Goal: Task Accomplishment & Management: Complete application form

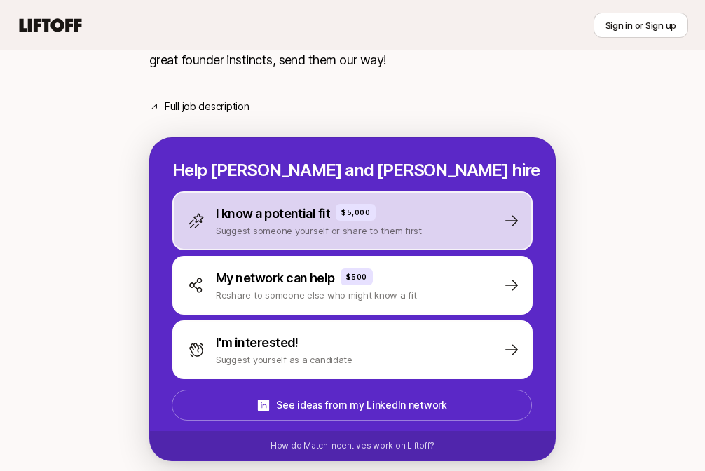
scroll to position [722, 0]
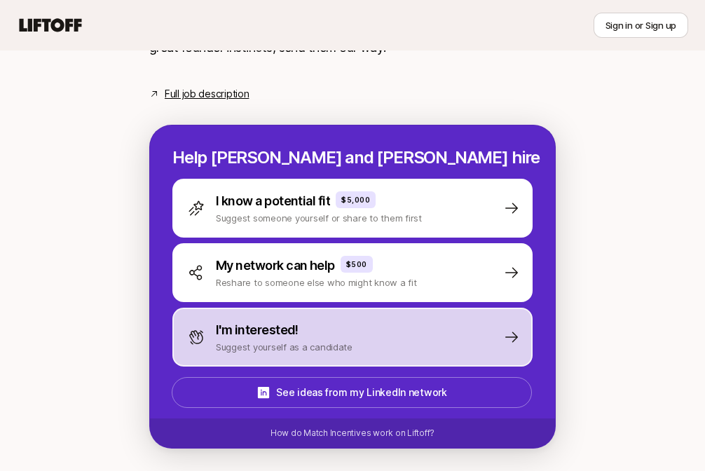
click at [365, 336] on div "I'm interested! Suggest yourself as a candidate" at bounding box center [353, 337] width 360 height 59
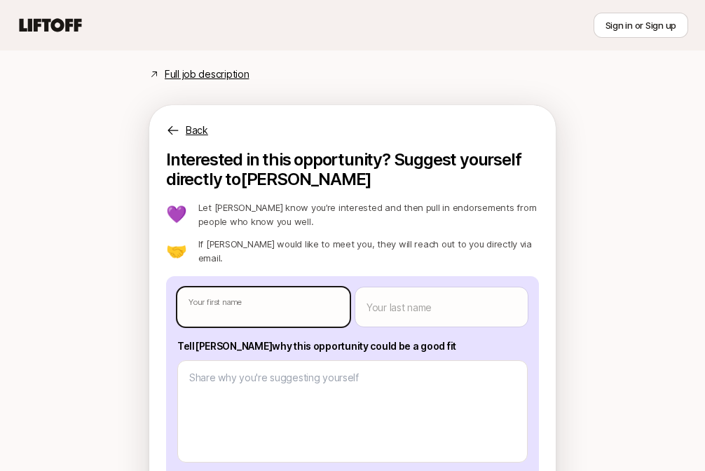
type textarea "x"
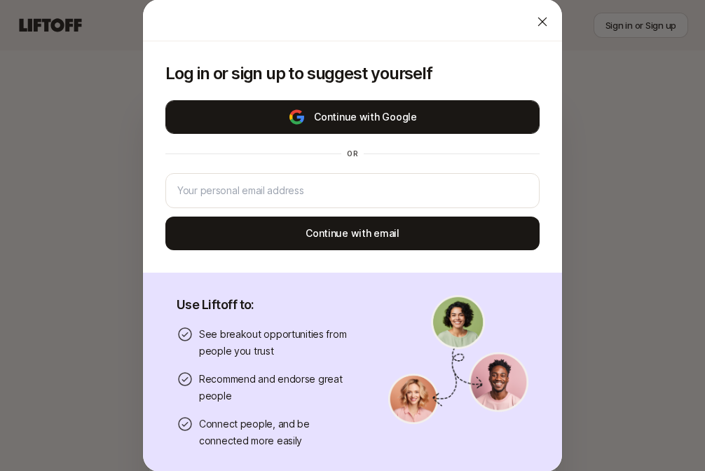
click at [339, 131] on button "Continue with Google" at bounding box center [352, 117] width 374 height 34
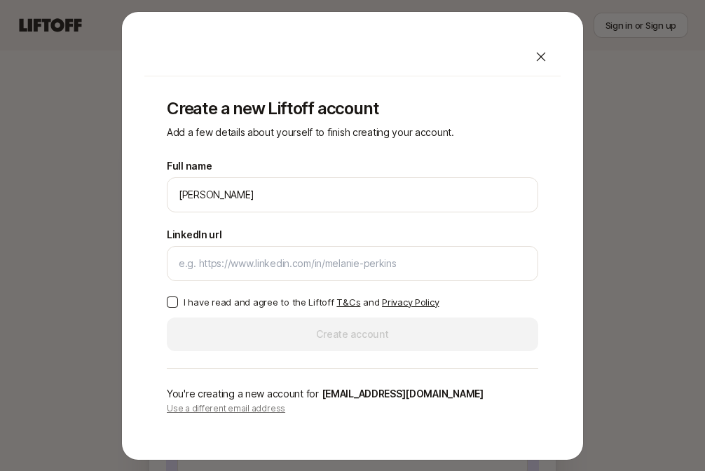
scroll to position [690, 0]
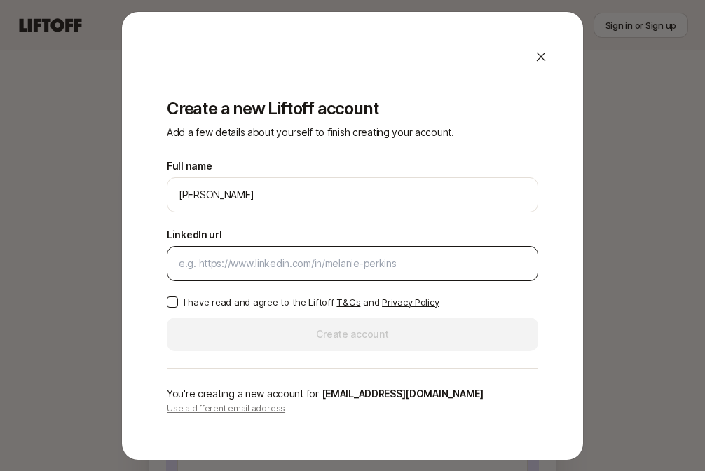
click at [292, 263] on input "LinkedIn url" at bounding box center [353, 263] width 348 height 17
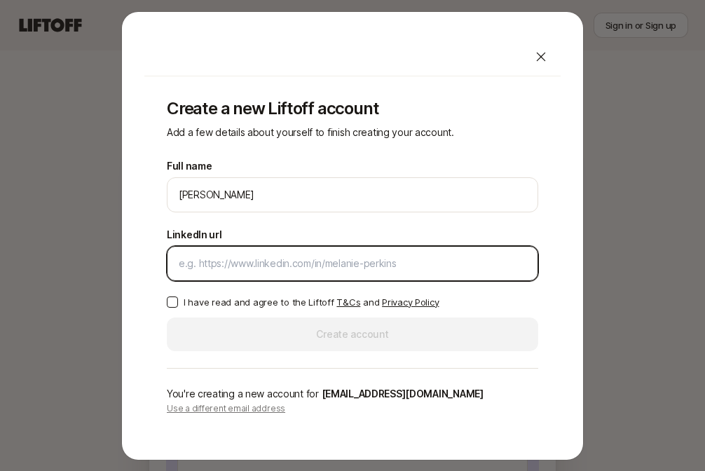
click at [259, 264] on input "LinkedIn url" at bounding box center [353, 263] width 348 height 17
paste input "[URL][DOMAIN_NAME]"
type input "[URL][DOMAIN_NAME]"
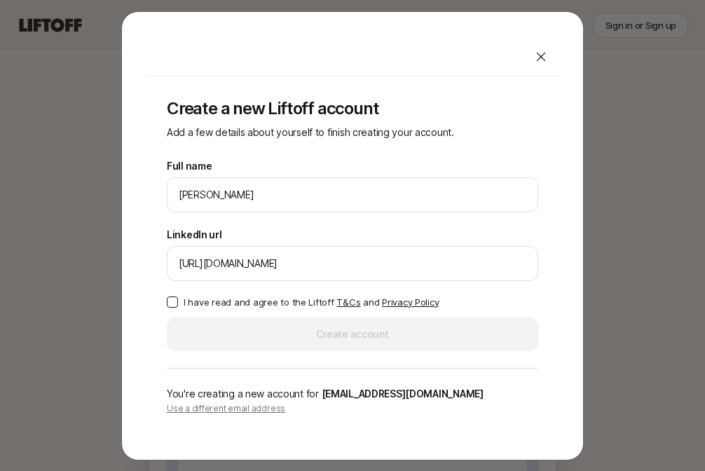
click at [197, 290] on div "Full name [PERSON_NAME] We'll use Nari as your preferred name. Change Preferred…" at bounding box center [353, 255] width 372 height 194
click at [180, 305] on label "I have read and agree to the Liftoff T&Cs and Privacy Policy" at bounding box center [353, 302] width 372 height 14
click at [178, 305] on button "I have read and agree to the Liftoff T&Cs and Privacy Policy" at bounding box center [172, 302] width 11 height 11
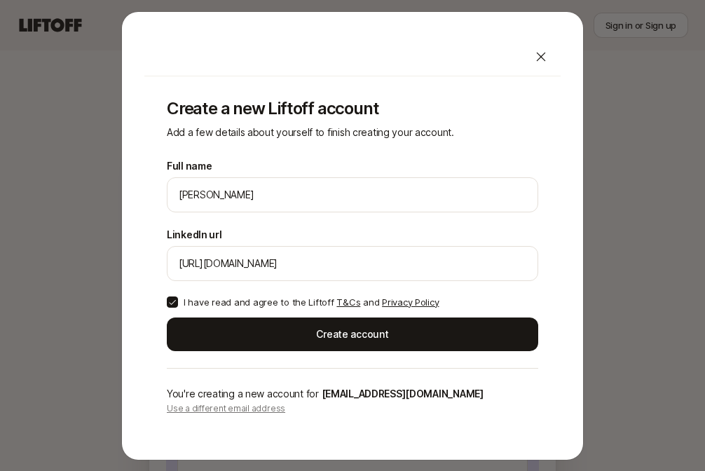
click at [194, 315] on div "Full name [PERSON_NAME] We'll use Nari as your preferred name. Change Preferred…" at bounding box center [353, 255] width 372 height 194
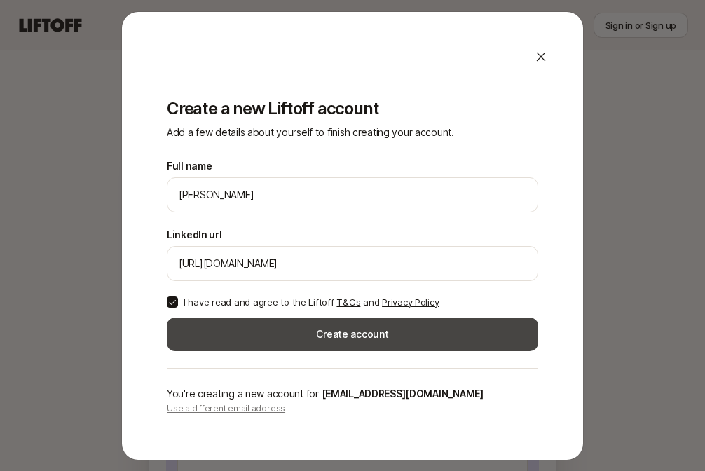
click at [227, 350] on button "Create account" at bounding box center [353, 335] width 372 height 34
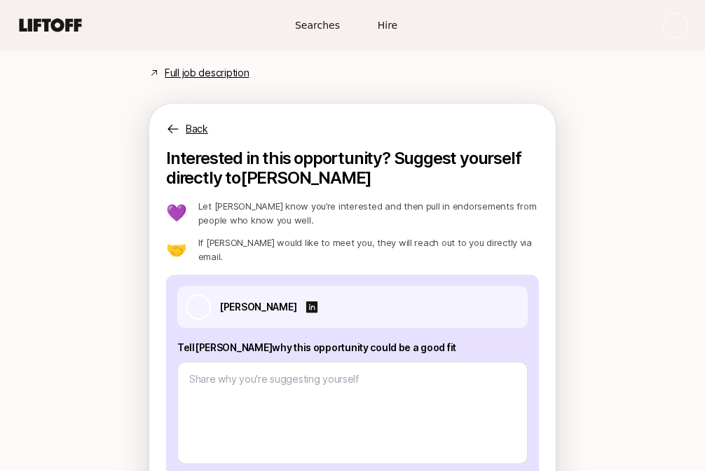
click at [229, 328] on div "[PERSON_NAME]" at bounding box center [352, 307] width 351 height 42
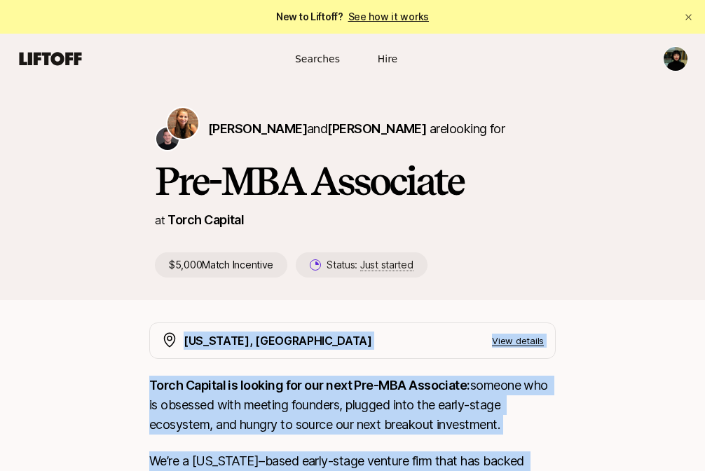
drag, startPoint x: 424, startPoint y: 363, endPoint x: 169, endPoint y: 346, distance: 255.8
copy div "Lor Ipsu, DO Sita consect Adipi Elitsed do eiusmod tem inc utla Etd-MAG Aliquae…"
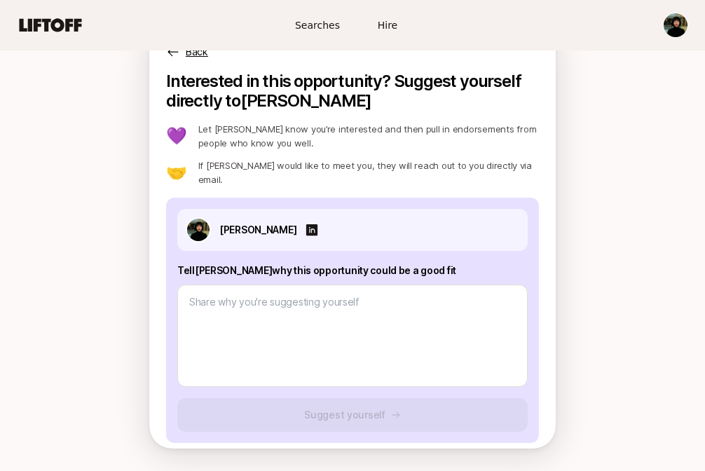
scroll to position [797, 0]
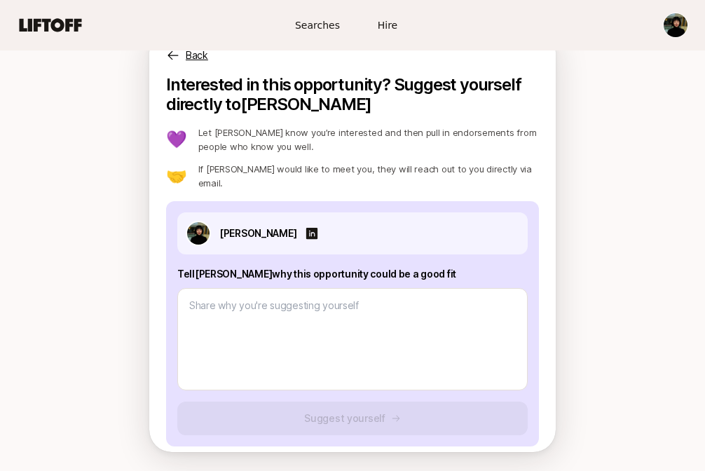
click at [272, 282] on p "Tell [PERSON_NAME] why this opportunity could be a good fit" at bounding box center [352, 274] width 351 height 17
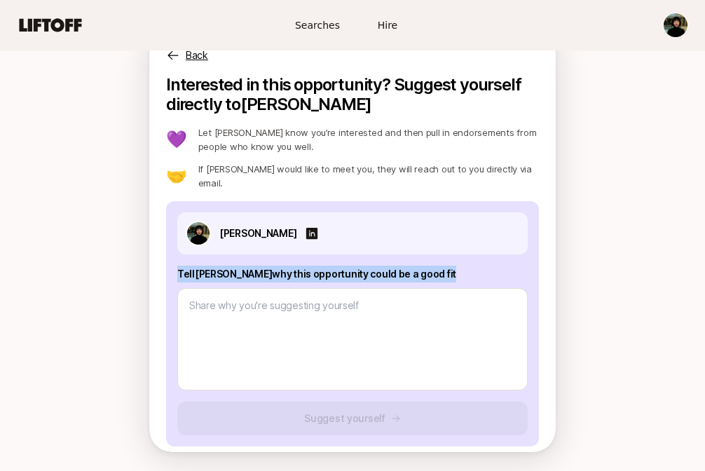
click at [272, 281] on p "Tell [PERSON_NAME] why this opportunity could be a good fit" at bounding box center [352, 274] width 351 height 17
copy p "Tell [PERSON_NAME] why this opportunity could be a good fit"
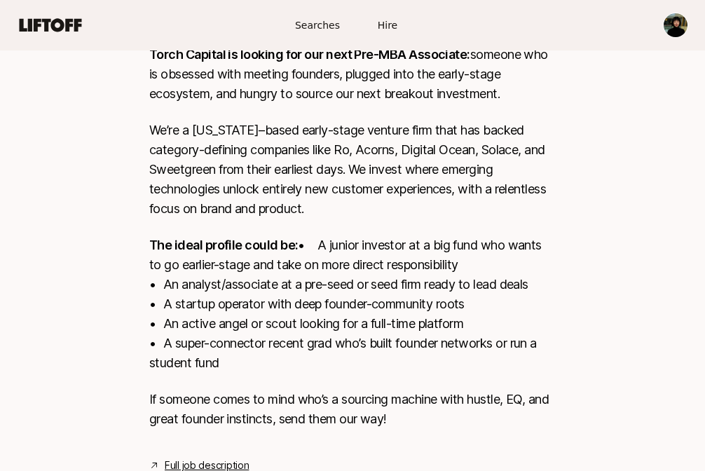
scroll to position [336, 0]
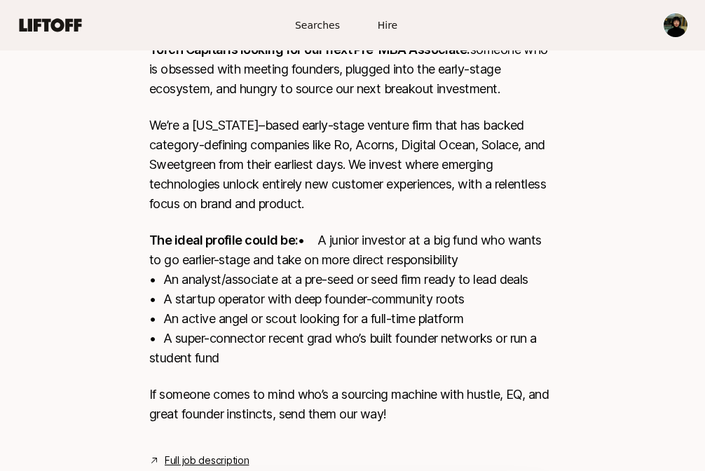
click at [396, 161] on p "We’re a [US_STATE]–based early-stage venture firm that has backed category-defi…" at bounding box center [352, 165] width 407 height 98
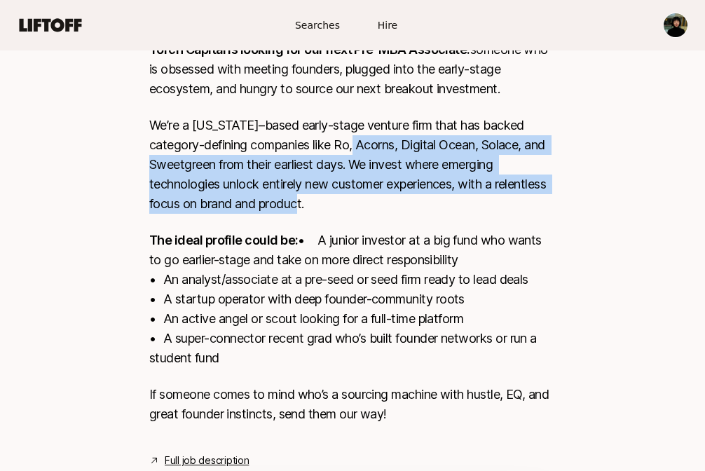
drag, startPoint x: 370, startPoint y: 153, endPoint x: 409, endPoint y: 208, distance: 67.5
click at [409, 208] on p "We’re a [US_STATE]–based early-stage venture firm that has backed category-defi…" at bounding box center [352, 165] width 407 height 98
copy p "corns, Digital Ocean, Solace, and Sweetgreen from their earliest days. We inves…"
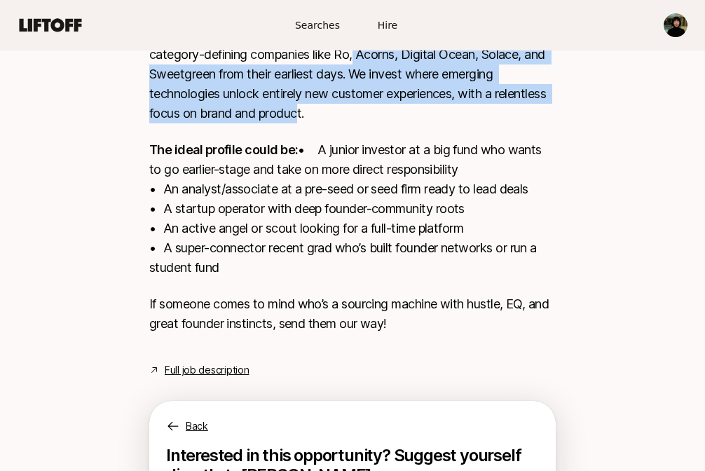
scroll to position [439, 0]
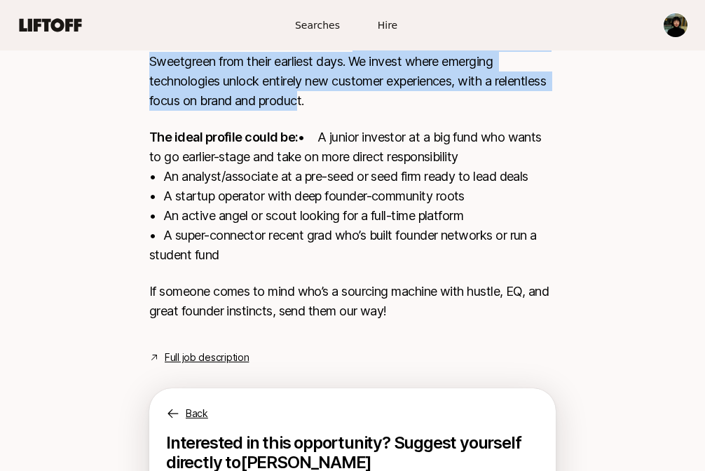
copy p "corns, Digital Ocean, Solace, and Sweetgreen from their earliest days. We inves…"
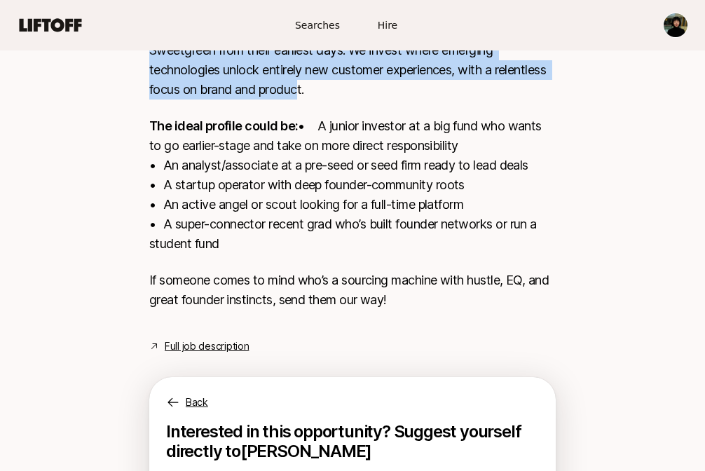
scroll to position [453, 0]
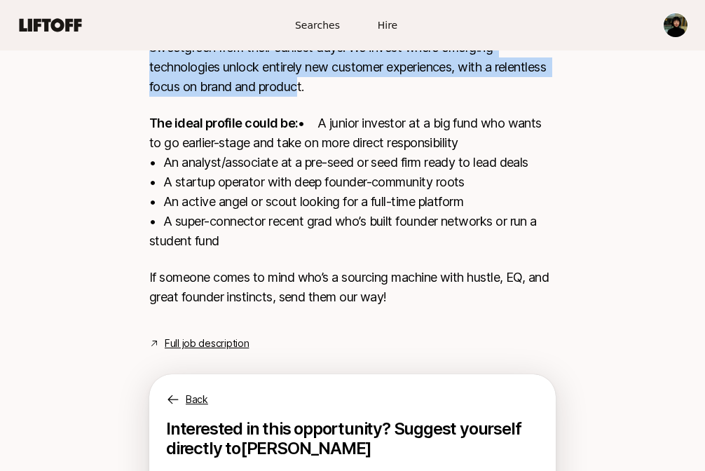
copy p "corns, Digital Ocean, Solace, and Sweetgreen from their earliest days. We inves…"
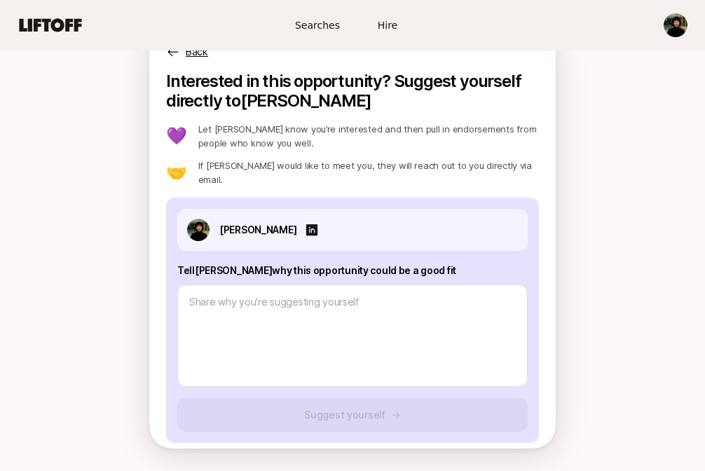
scroll to position [820, 0]
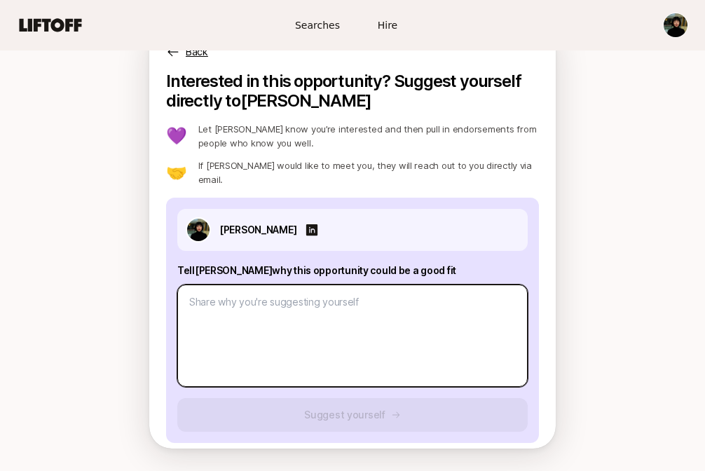
click at [276, 312] on textarea at bounding box center [352, 336] width 351 height 102
paste textarea "Lo Ipsum, Dolor Sitamet’c adipi el seddoei temporinc utlabore etd magnaali enim…"
type textarea "x"
type textarea "Lo Ipsum, Dolor Sitamet’c adipi el seddoei temporinc utlabore etd magnaali enim…"
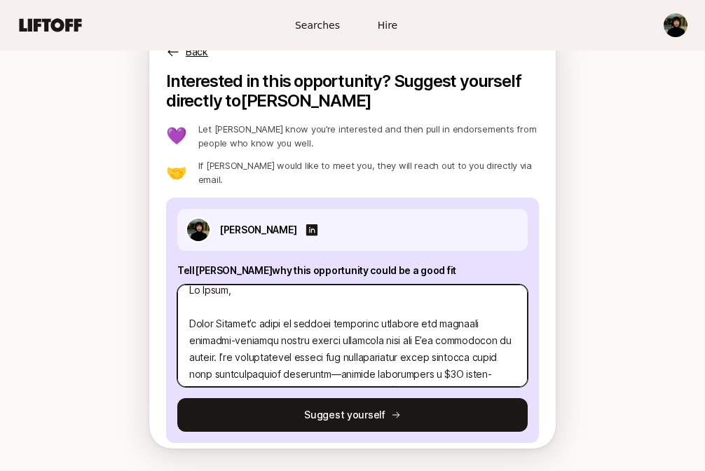
scroll to position [0, 0]
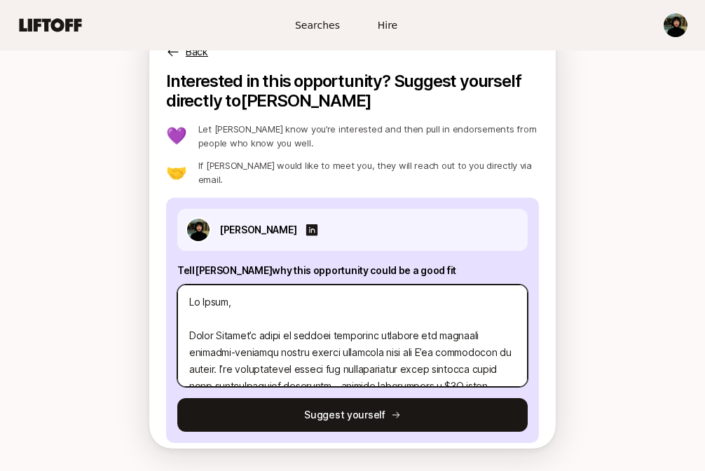
click at [214, 307] on textarea at bounding box center [352, 336] width 351 height 102
type textarea "x"
type textarea "Lo Ipsum, Dolor Sitamet’c adipi el seddoei temporinc utlabore etd magnaali enim…"
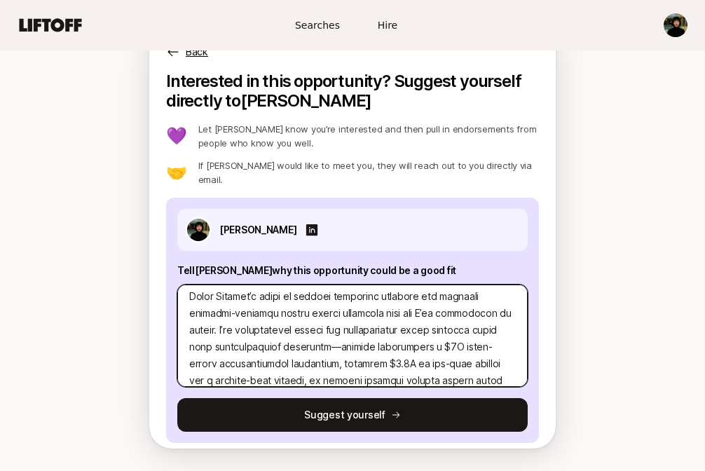
scroll to position [46, 0]
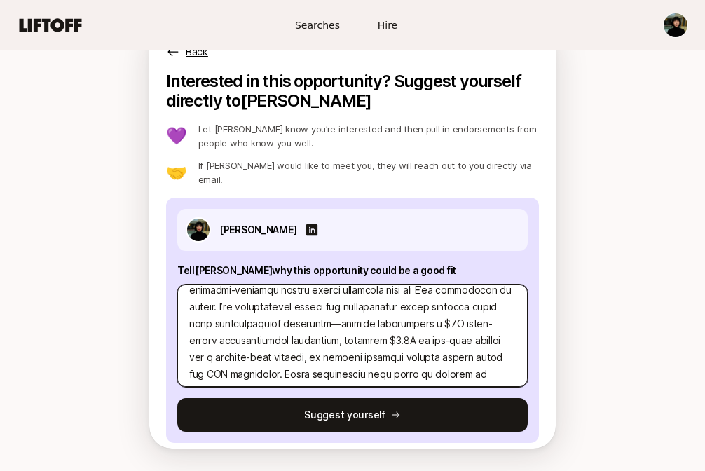
click at [432, 313] on textarea at bounding box center [352, 336] width 351 height 102
type textarea "x"
type textarea "Lo Ipsum, Dolor Sitamet’c adipi el seddoei temporinc utlabore etd magnaali enim…"
type textarea "x"
type textarea "Lo Ipsum, Dolor Sitamet’c adipi el seddoei temporinc utlabore etd magnaali enim…"
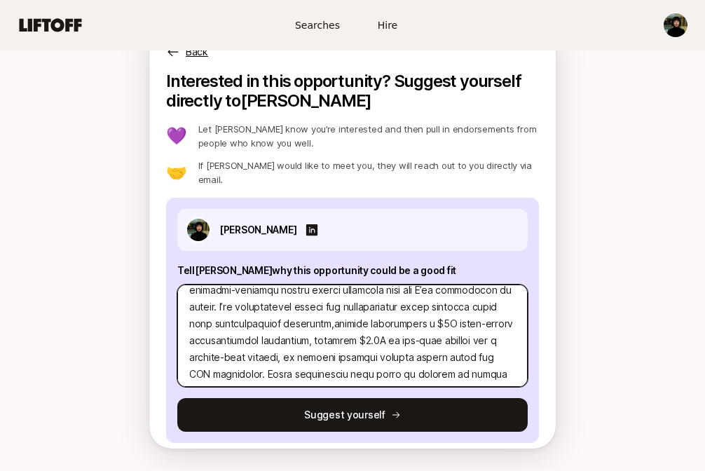
type textarea "x"
type textarea "Lo Ipsum, Dolor Sitamet’c adipi el seddoei temporinc utlabore etd magnaali enim…"
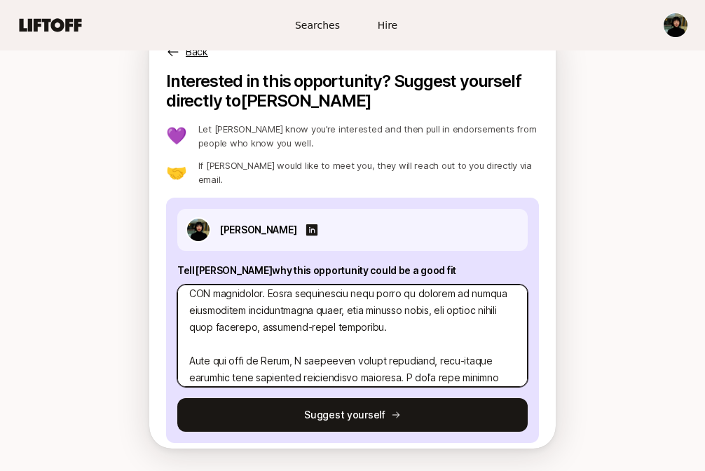
scroll to position [129, 0]
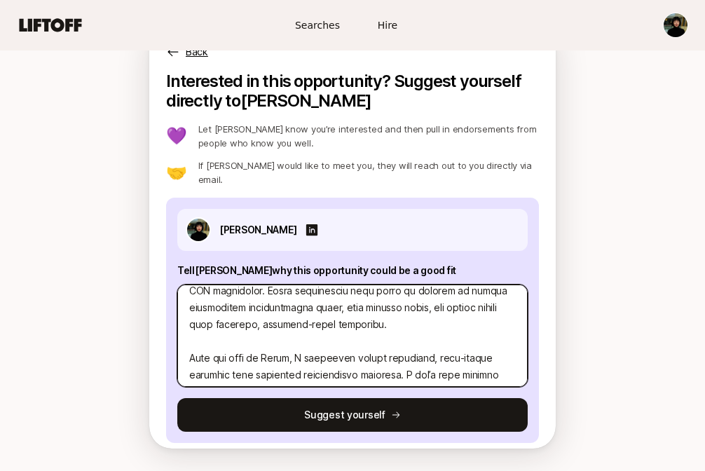
click at [272, 345] on textarea at bounding box center [352, 336] width 351 height 102
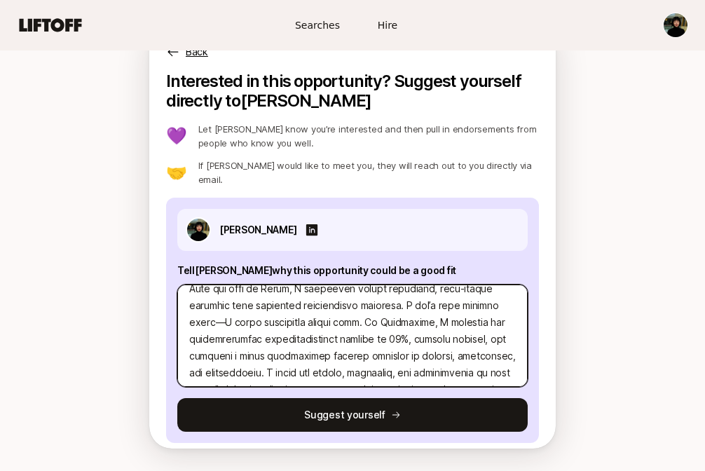
scroll to position [200, 0]
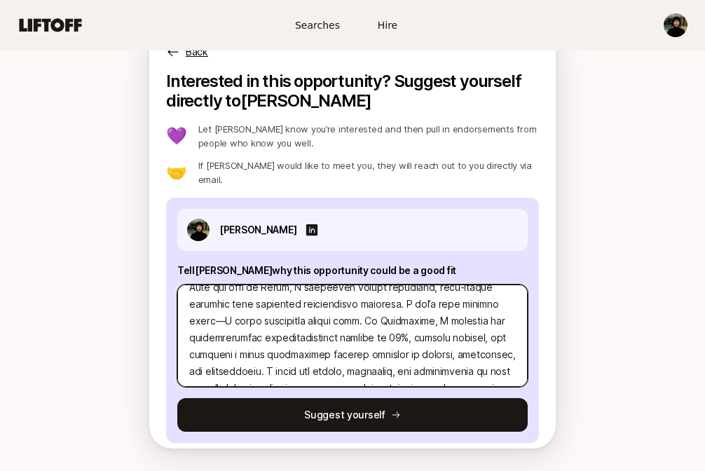
click at [223, 327] on textarea at bounding box center [352, 336] width 351 height 102
type textarea "x"
type textarea "Lo Ipsum, Dolor Sitamet’c adipi el seddoei temporinc utlabore etd magnaali enim…"
type textarea "x"
type textarea "Lo Ipsum, Dolor Sitamet’c adipi el seddoei temporinc utlabore etd magnaali enim…"
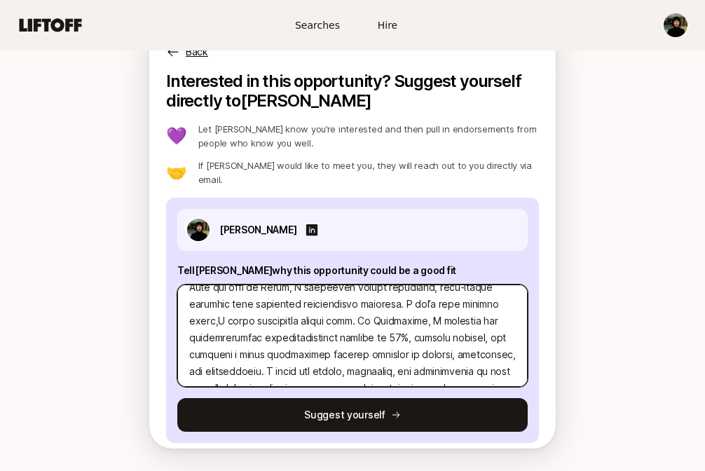
type textarea "x"
type textarea "Lo Ipsum, Dolor Sitamet’c adipi el seddoei temporinc utlabore etd magnaali enim…"
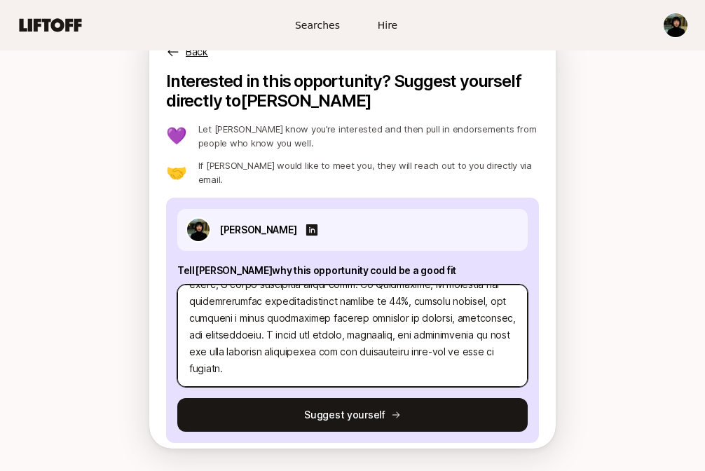
scroll to position [238, 0]
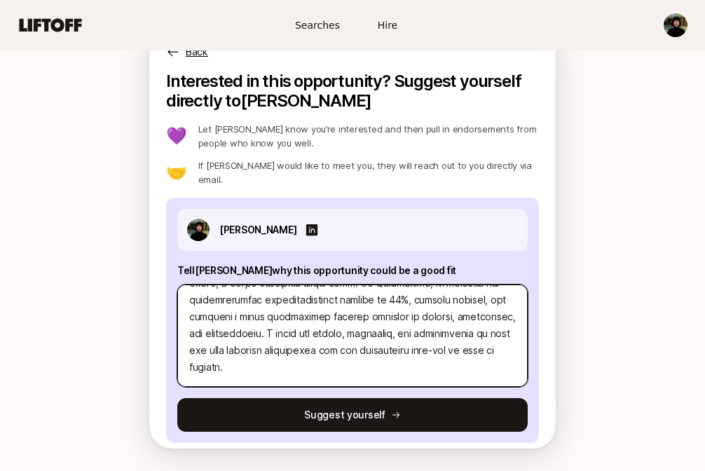
click at [250, 308] on textarea at bounding box center [352, 336] width 351 height 102
type textarea "x"
type textarea "Lo Ipsum, Dolor Sitamet’c adipi el seddoei temporinc utlabore etd magnaali enim…"
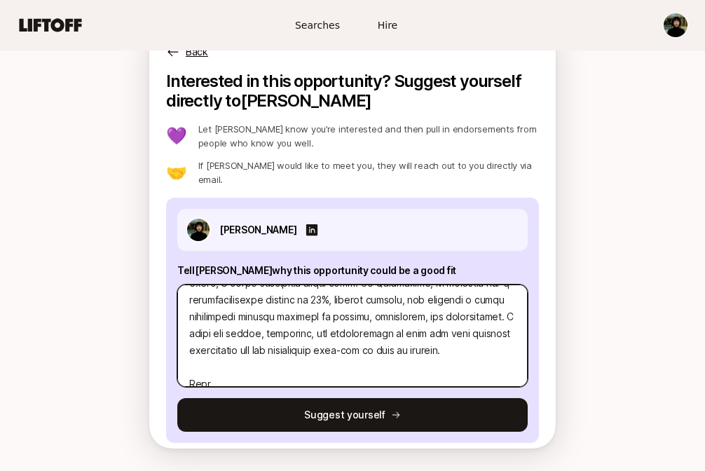
type textarea "x"
type textarea "Lo Ipsum, Dolor Sitamet’c adipi el seddoei temporinc utlabore etd magnaali enim…"
type textarea "x"
type textarea "Lo Ipsum, Dolor Sitamet’c adipi el seddoei temporinc utlabore etd magnaali enim…"
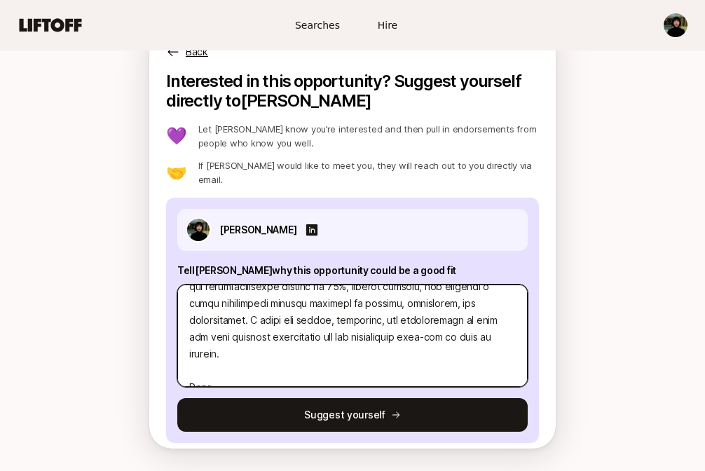
scroll to position [254, 0]
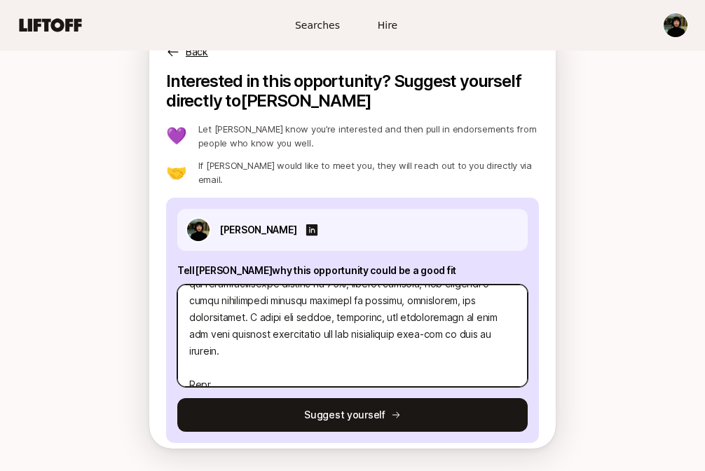
drag, startPoint x: 388, startPoint y: 326, endPoint x: 318, endPoint y: 335, distance: 70.7
click at [318, 335] on textarea at bounding box center [352, 336] width 351 height 102
click at [324, 365] on textarea at bounding box center [352, 336] width 351 height 102
drag, startPoint x: 324, startPoint y: 360, endPoint x: 313, endPoint y: 344, distance: 20.2
click at [313, 344] on textarea at bounding box center [352, 336] width 351 height 102
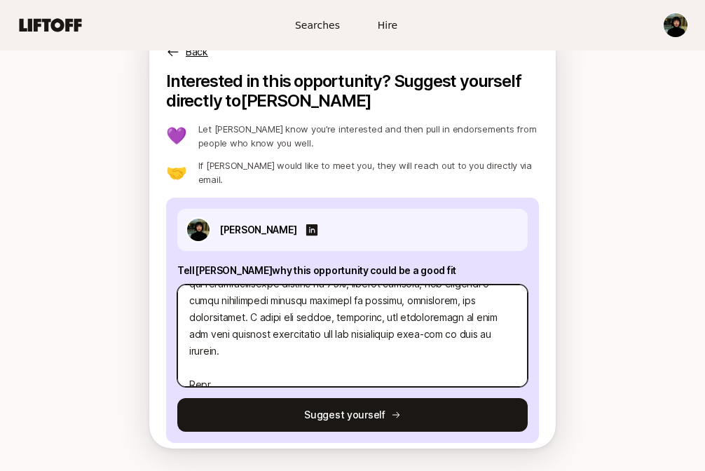
click at [413, 330] on textarea at bounding box center [352, 336] width 351 height 102
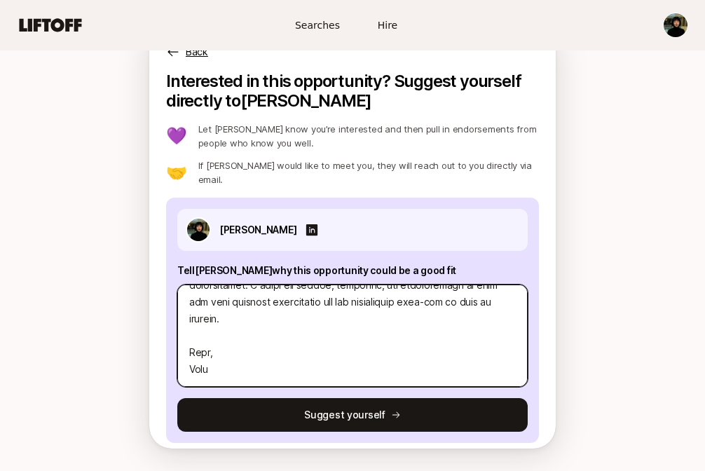
scroll to position [303, 0]
click at [215, 321] on textarea at bounding box center [352, 336] width 351 height 102
click at [249, 365] on textarea at bounding box center [352, 336] width 351 height 102
type textarea "x"
type textarea "Lo Ipsum, Dolor Sitamet’c adipi el seddoei temporinc utlabore etd magnaali enim…"
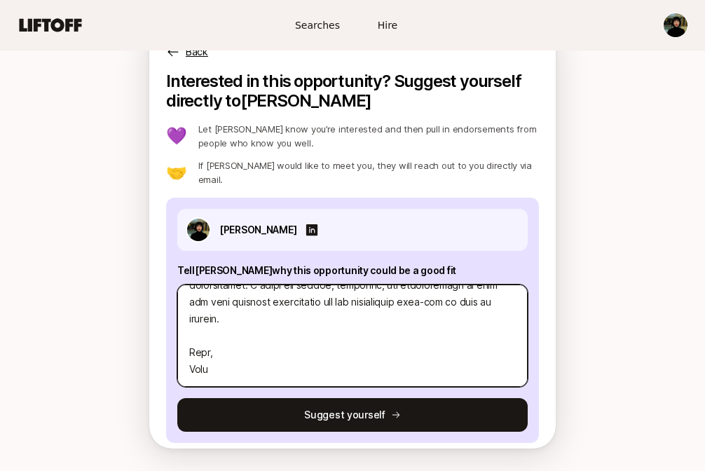
type textarea "x"
type textarea "Lo Ipsum, Dolor Sitamet’c adipi el seddoei temporinc utlabore etd magnaali enim…"
type textarea "x"
type textarea "Lo Ipsum, Dolor Sitamet’c adipi el seddoei temporinc utlabore etd magnaali enim…"
type textarea "x"
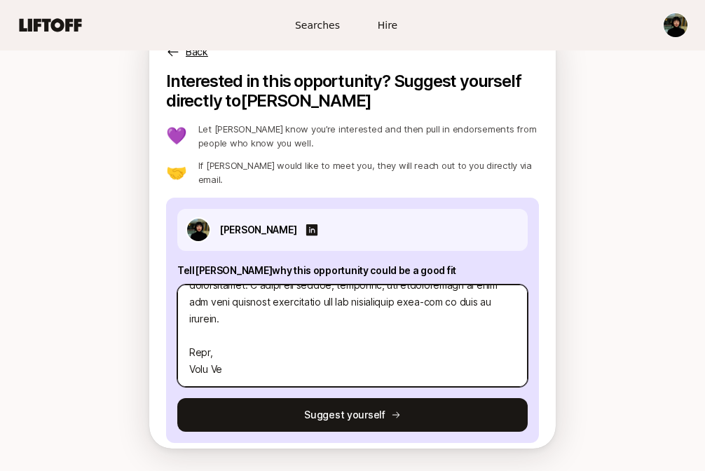
type textarea "Lo Ipsum, Dolor Sitamet’c adipi el seddoei temporinc utlabore etd magnaali enim…"
type textarea "x"
type textarea "Lo Ipsum, Dolor Sitamet’c adipi el seddoei temporinc utlabore etd magnaali enim…"
type textarea "x"
type textarea "Lo Ipsum, Dolor Sitamet’c adipi el seddoei temporinc utlabore etd magnaali enim…"
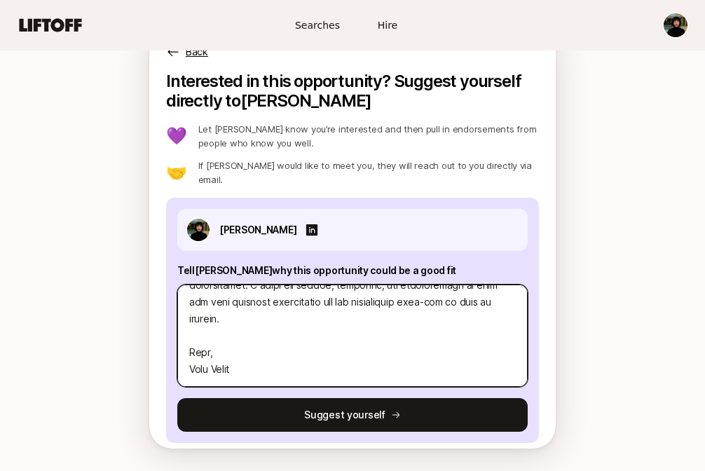
type textarea "x"
type textarea "Lo Ipsum, Dolor Sitamet’c adipi el seddoei temporinc utlabore etd magnaali enim…"
type textarea "x"
type textarea "Lo Ipsum, Dolor Sitamet’c adipi el seddoei temporinc utlabore etd magnaali enim…"
type textarea "x"
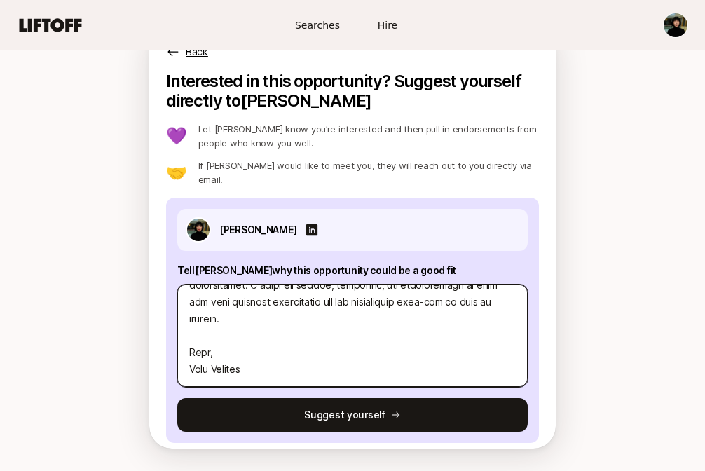
type textarea "Lo Ipsum, Dolor Sitamet’c adipi el seddoei temporinc utlabore etd magnaali enim…"
type textarea "x"
type textarea "Lo Ipsum, Dolor Sitamet’c adipi el seddoei temporinc utlabore etd magnaali enim…"
type textarea "x"
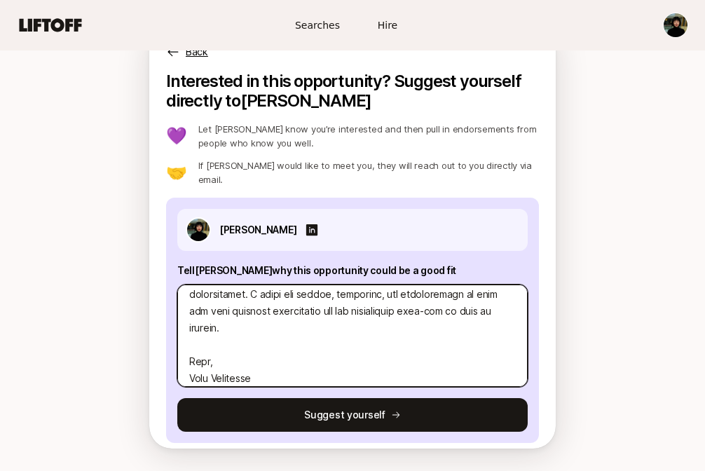
scroll to position [277, 0]
drag, startPoint x: 282, startPoint y: 338, endPoint x: 269, endPoint y: 295, distance: 44.8
click at [269, 295] on textarea at bounding box center [352, 336] width 351 height 102
type textarea "Lo Ipsum, Dolor Sitamet’c adipi el seddoei temporinc utlabore etd magnaali enim…"
click at [326, 346] on textarea at bounding box center [352, 336] width 351 height 102
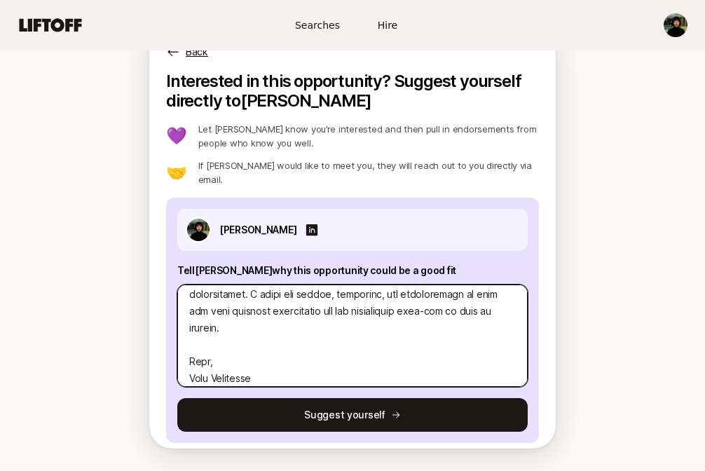
drag, startPoint x: 339, startPoint y: 325, endPoint x: 339, endPoint y: 318, distance: 7.7
click at [339, 318] on textarea at bounding box center [352, 336] width 351 height 102
drag, startPoint x: 330, startPoint y: 348, endPoint x: 338, endPoint y: 295, distance: 54.0
click at [338, 295] on textarea at bounding box center [352, 336] width 351 height 102
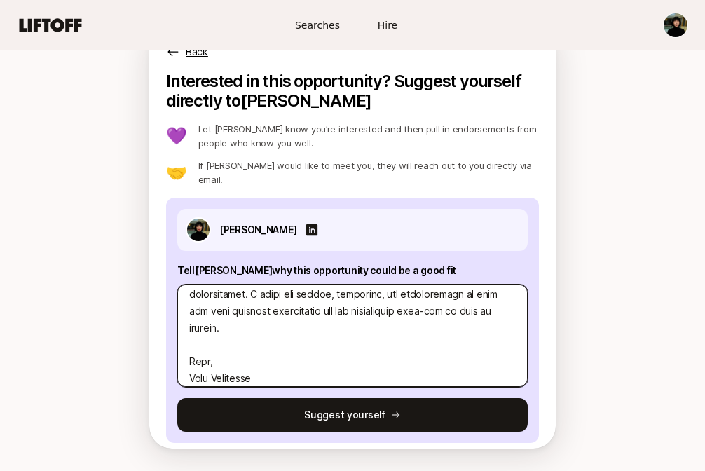
click at [384, 306] on textarea at bounding box center [352, 336] width 351 height 102
drag, startPoint x: 391, startPoint y: 303, endPoint x: 296, endPoint y: 304, distance: 94.7
click at [296, 304] on textarea at bounding box center [352, 336] width 351 height 102
type textarea "x"
type textarea "Lo Ipsum, Dolor Sitamet’c adipi el seddoei temporinc utlabore etd magnaali enim…"
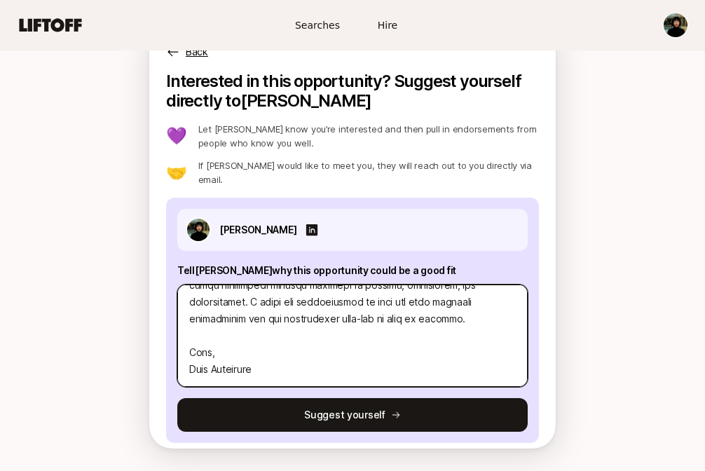
type textarea "x"
type textarea "Lo Ipsum, Dolor Sitamet’c adipi el seddoei temporinc utlabore etd magnaali enim…"
type textarea "x"
type textarea "Lo Ipsum, Dolor Sitamet’c adipi el seddoei temporinc utlabore etd magnaali enim…"
type textarea "x"
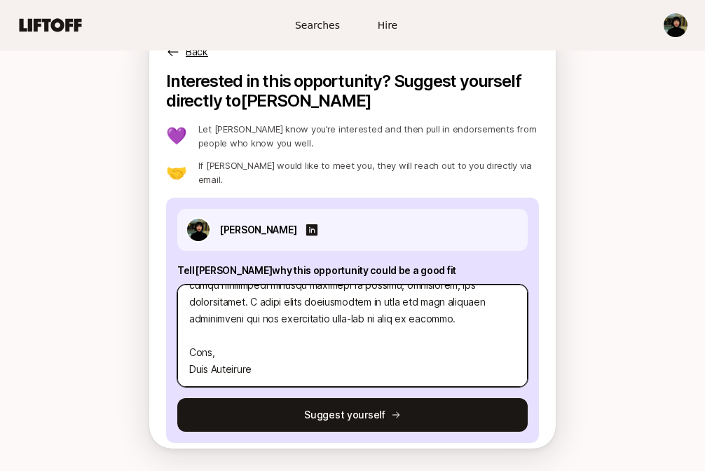
type textarea "Lo Ipsum, Dolor Sitamet’c adipi el seddoei temporinc utlabore etd magnaali enim…"
type textarea "x"
type textarea "Lo Ipsum, Dolor Sitamet’c adipi el seddoei temporinc utlabore etd magnaali enim…"
type textarea "x"
type textarea "Lo Ipsum, Dolor Sitamet’c adipi el seddoei temporinc utlabore etd magnaali enim…"
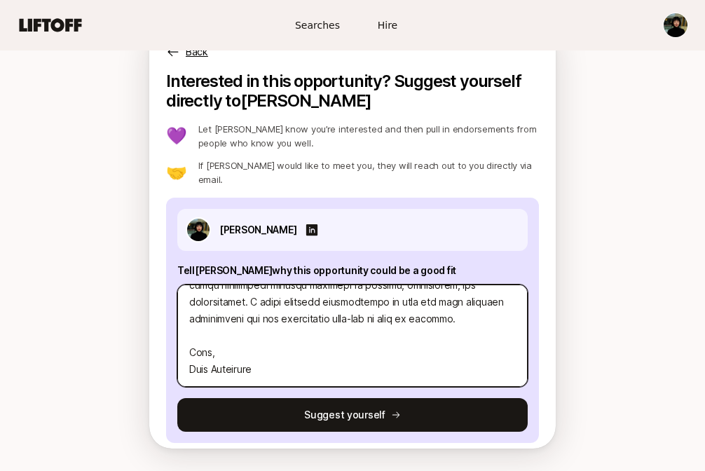
type textarea "x"
type textarea "Lo Ipsum, Dolor Sitamet’c adipi el seddoei temporinc utlabore etd magnaali enim…"
type textarea "x"
type textarea "Lo Ipsum, Dolor Sitamet’c adipi el seddoei temporinc utlabore etd magnaali enim…"
type textarea "x"
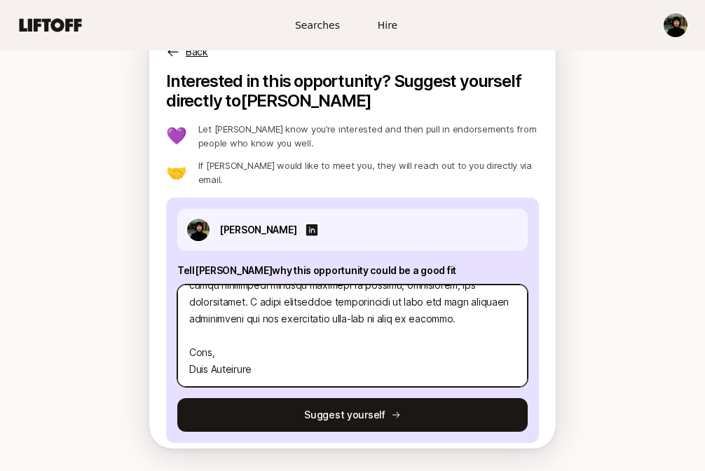
type textarea "Lo Ipsum, Dolor Sitamet’c adipi el seddoei temporinc utlabore etd magnaali enim…"
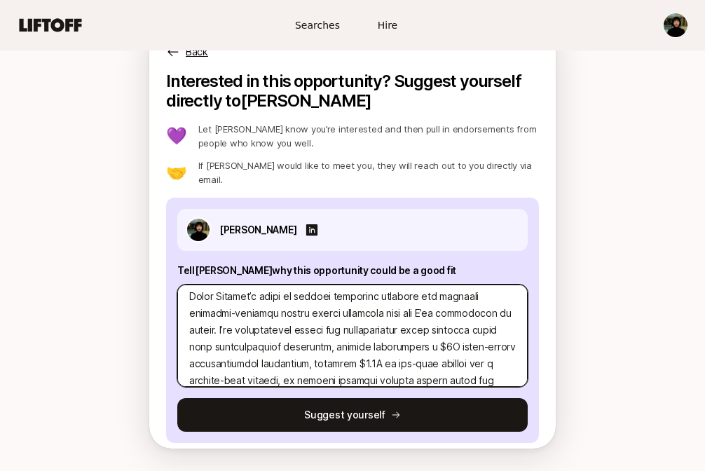
scroll to position [0, 0]
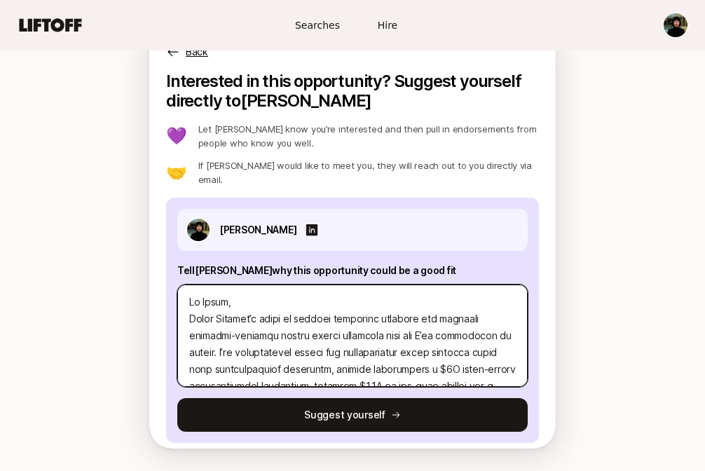
click at [288, 289] on textarea at bounding box center [352, 336] width 351 height 102
type textarea "x"
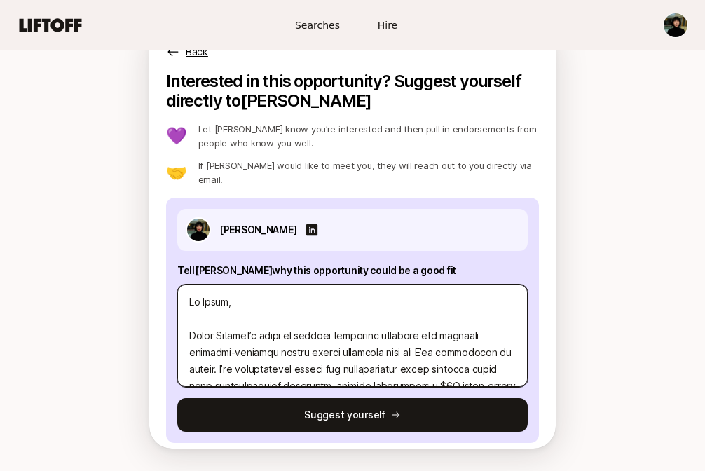
scroll to position [320, 0]
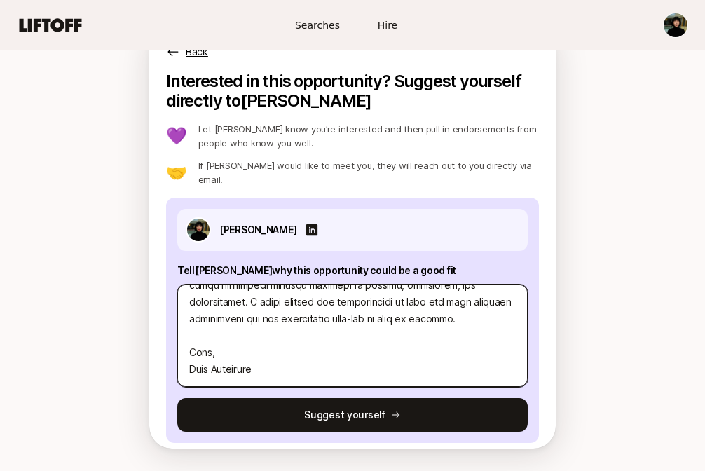
drag, startPoint x: 295, startPoint y: 365, endPoint x: 211, endPoint y: 528, distance: 183.2
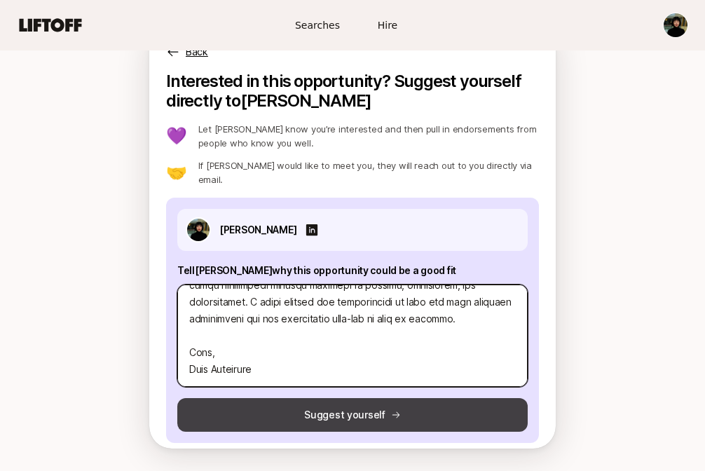
type textarea "Lo Ipsum, Dolor Sitamet’c adipi el seddoei temporinc utlabore etd magnaali enim…"
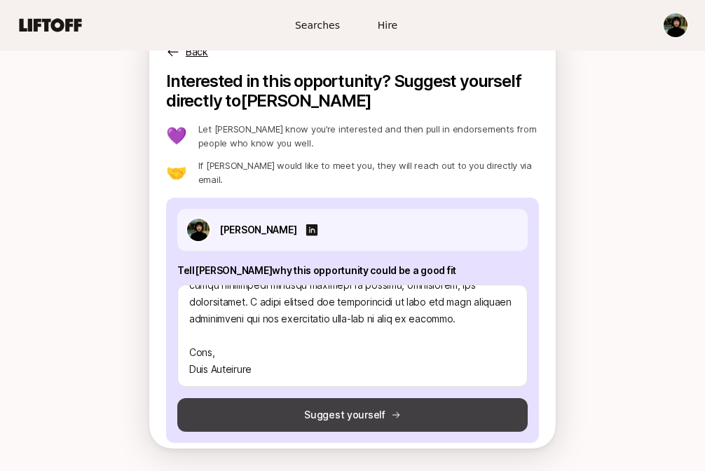
click at [311, 407] on button "Suggest yourself" at bounding box center [352, 415] width 351 height 34
type textarea "x"
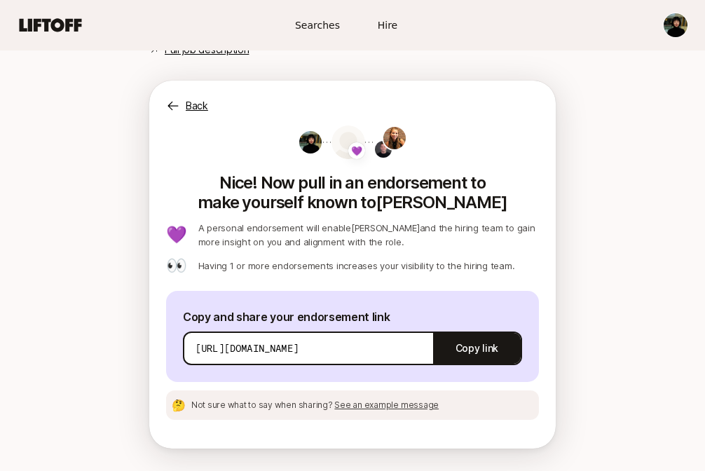
scroll to position [755, 0]
